Goal: Information Seeking & Learning: Learn about a topic

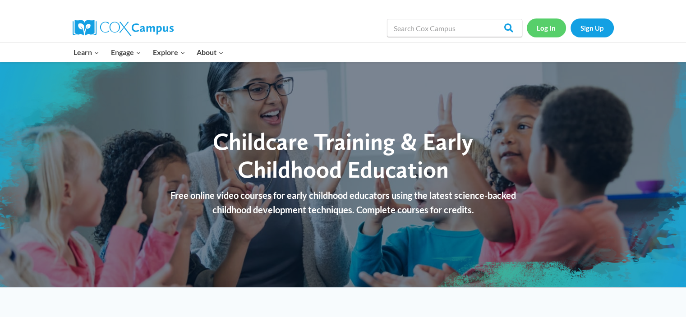
click at [549, 28] on link "Log In" at bounding box center [546, 27] width 39 height 18
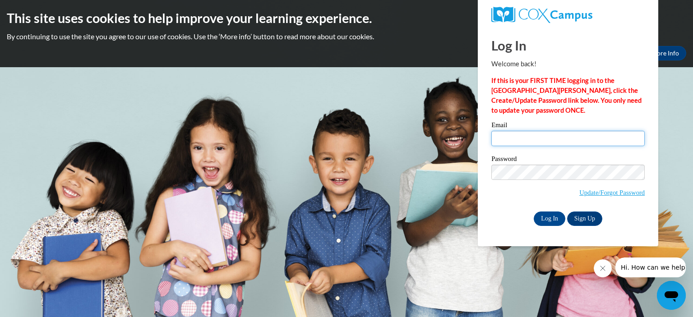
click at [543, 138] on input "Email" at bounding box center [567, 138] width 153 height 15
type input "ashleyfoston@yahoo.com"
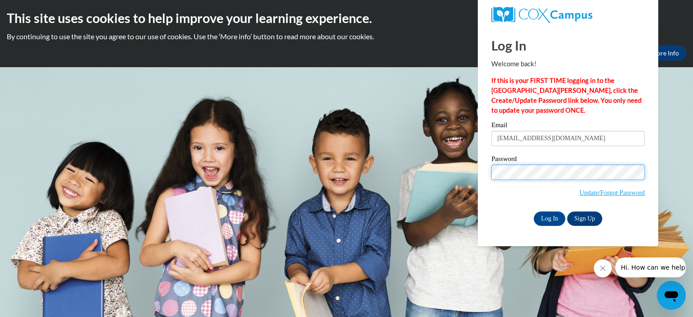
click at [534, 212] on input "Log In" at bounding box center [550, 219] width 32 height 14
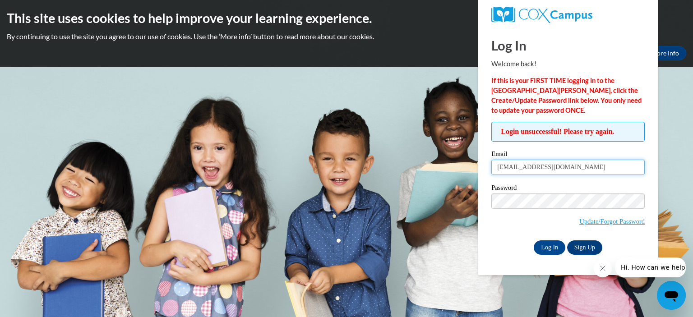
click at [531, 168] on input "ashleyfoston@yahoo.com" at bounding box center [567, 167] width 153 height 15
click at [530, 167] on input "ashleyfoston@yahoo.com" at bounding box center [567, 167] width 153 height 15
type input "ashleydanyellebusiness@gmail.com"
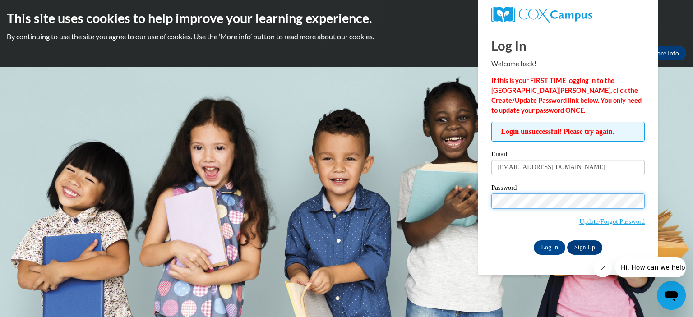
click at [534, 240] on input "Log In" at bounding box center [550, 247] width 32 height 14
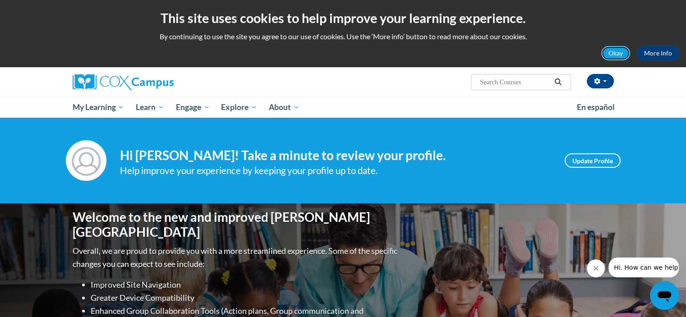
click at [612, 50] on button "Okay" at bounding box center [615, 53] width 29 height 14
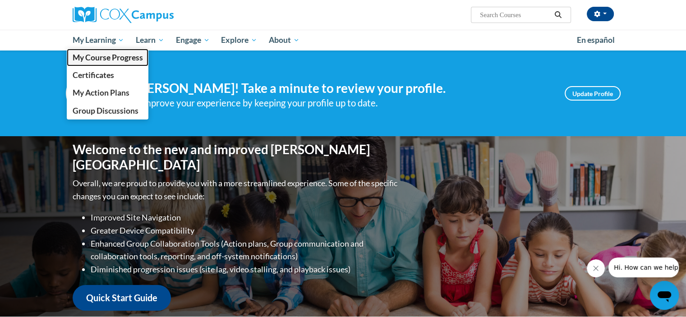
click at [113, 57] on span "My Course Progress" at bounding box center [107, 57] width 70 height 9
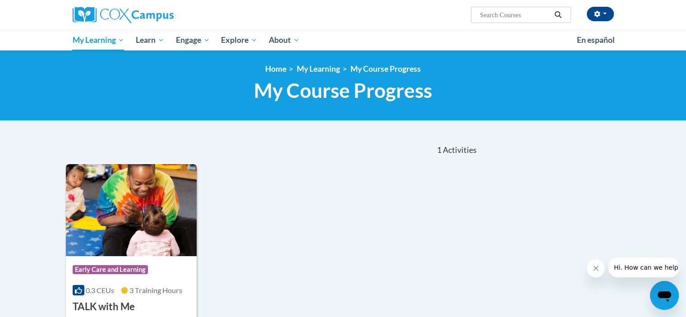
click at [130, 207] on img at bounding box center [131, 210] width 131 height 92
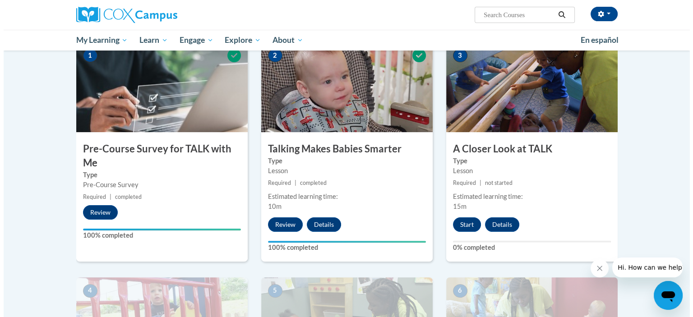
scroll to position [162, 0]
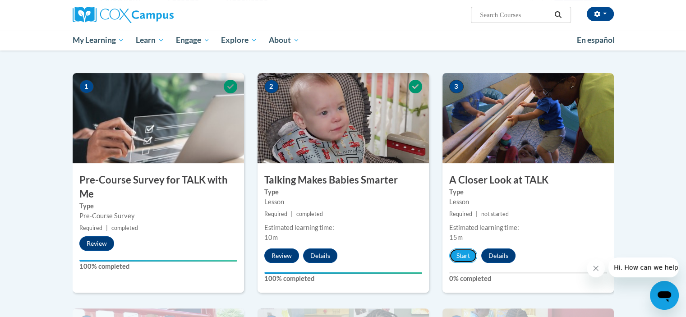
click at [470, 250] on button "Start" at bounding box center [463, 256] width 28 height 14
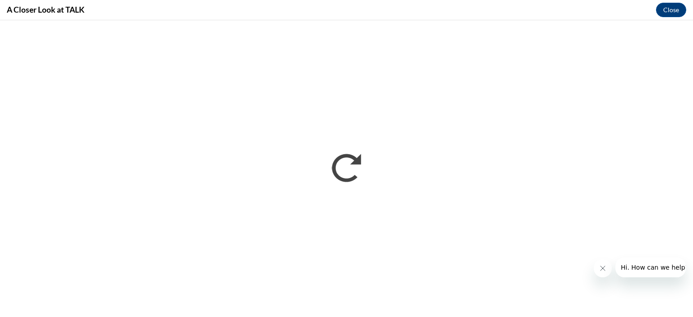
scroll to position [0, 0]
click at [601, 269] on icon "Close message from company" at bounding box center [602, 268] width 7 height 7
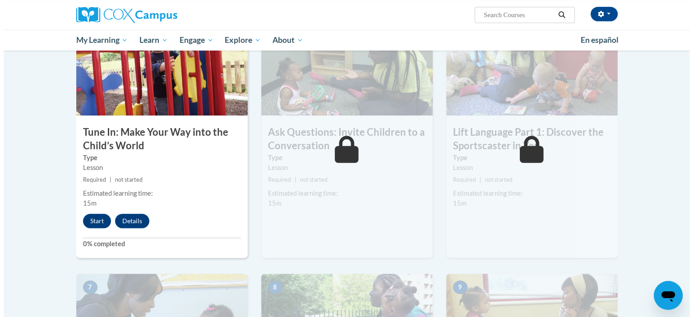
scroll to position [447, 0]
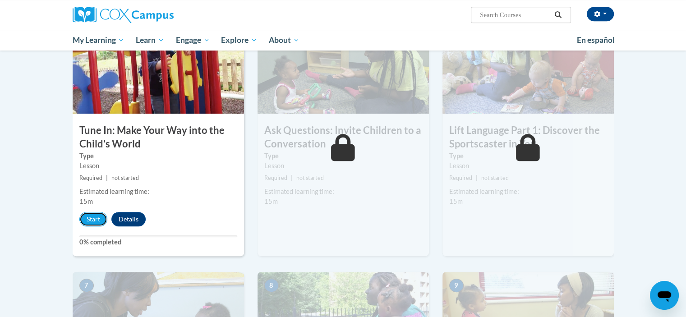
click at [101, 215] on button "Start" at bounding box center [93, 219] width 28 height 14
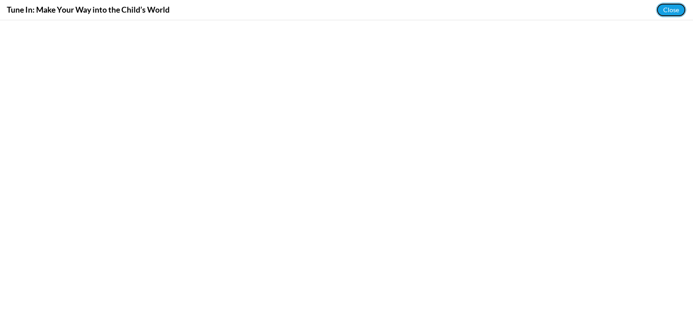
click at [672, 4] on button "Close" at bounding box center [671, 10] width 30 height 14
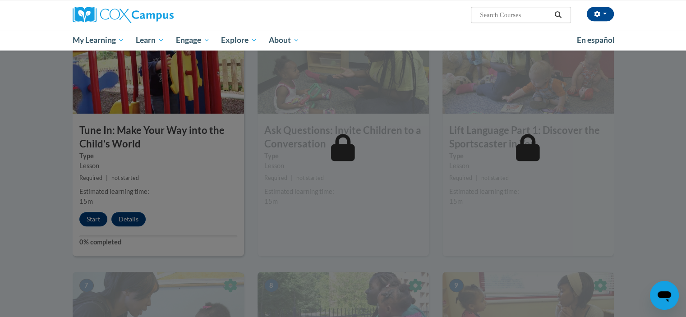
click at [89, 224] on div at bounding box center [343, 158] width 686 height 317
click at [157, 182] on div at bounding box center [343, 158] width 686 height 317
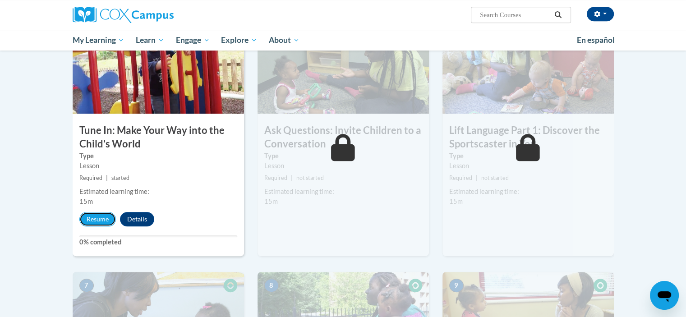
drag, startPoint x: 688, startPoint y: 99, endPoint x: 81, endPoint y: 220, distance: 618.7
click at [81, 220] on button "Resume" at bounding box center [97, 219] width 37 height 14
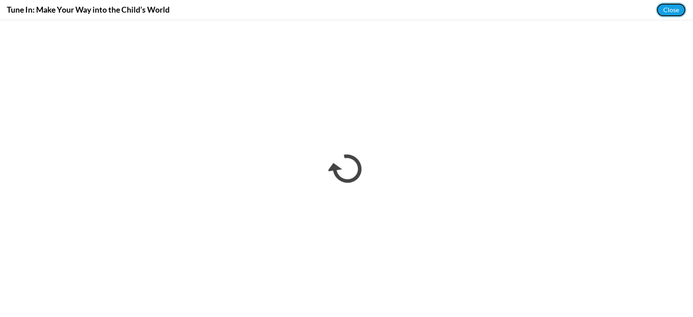
scroll to position [0, 0]
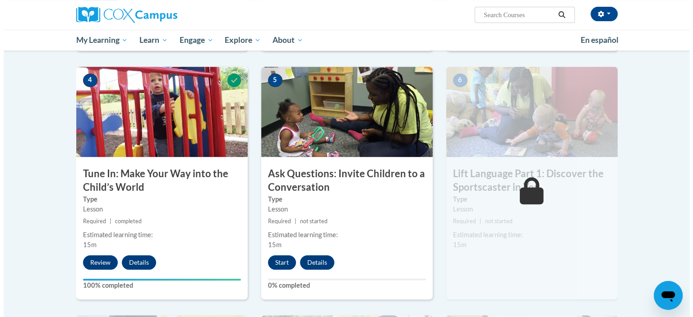
scroll to position [417, 0]
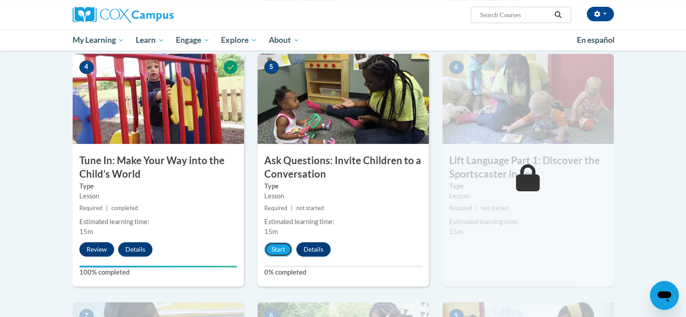
click at [281, 246] on button "Start" at bounding box center [278, 249] width 28 height 14
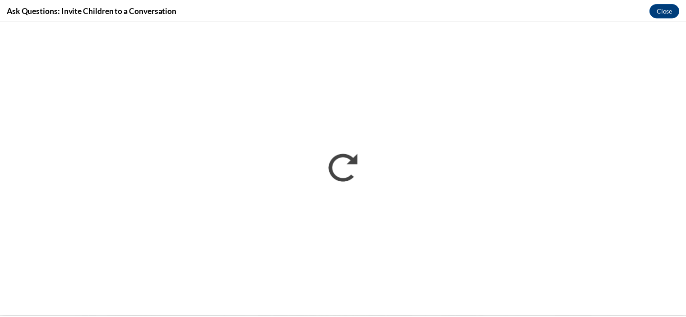
scroll to position [0, 0]
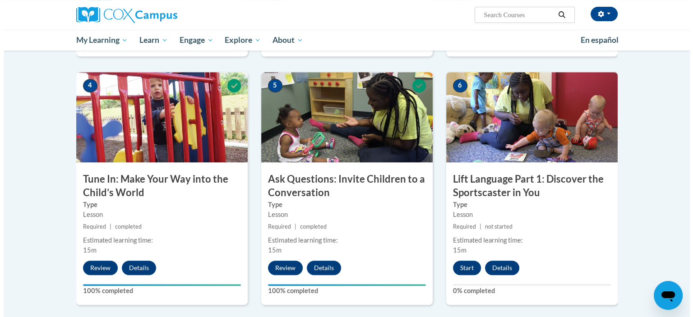
scroll to position [404, 0]
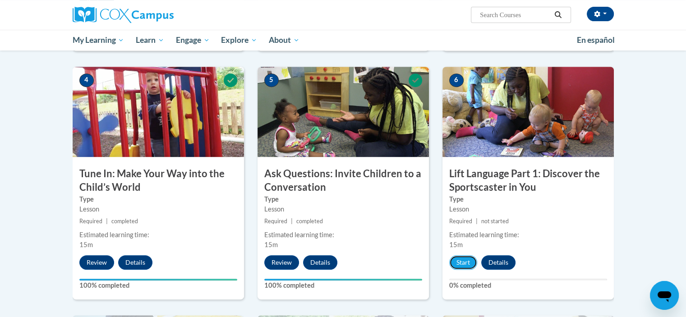
click at [464, 263] on button "Start" at bounding box center [463, 262] width 28 height 14
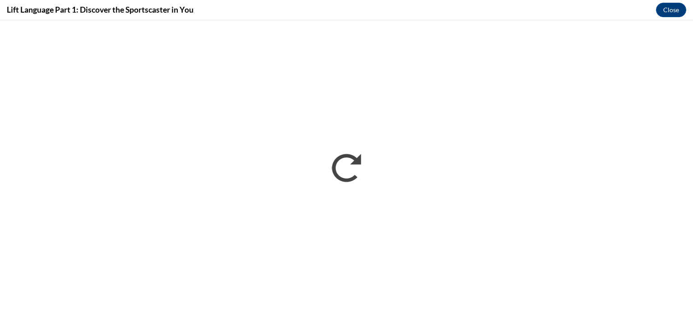
scroll to position [0, 0]
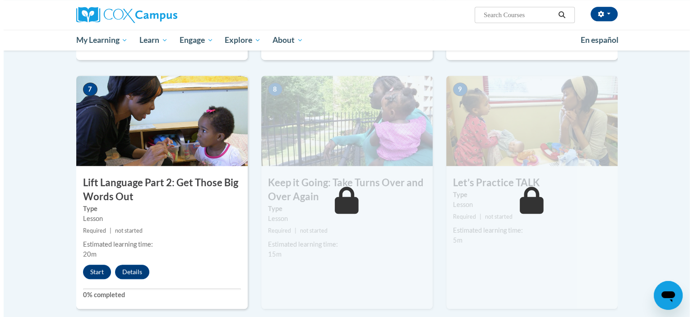
scroll to position [624, 0]
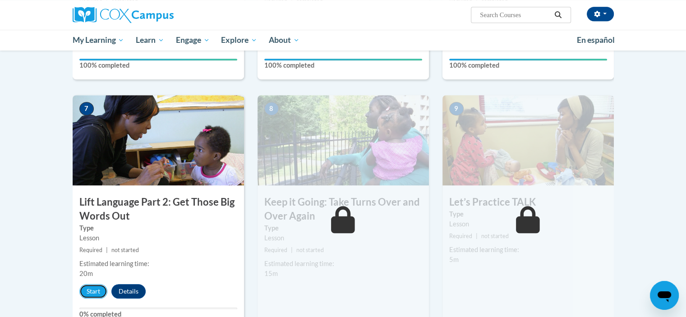
click at [94, 292] on button "Start" at bounding box center [93, 291] width 28 height 14
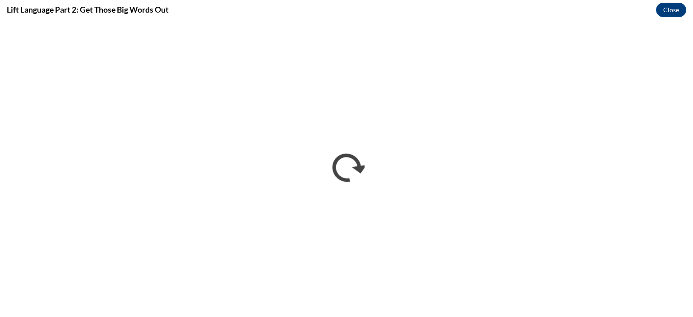
scroll to position [0, 0]
